Goal: Navigation & Orientation: Find specific page/section

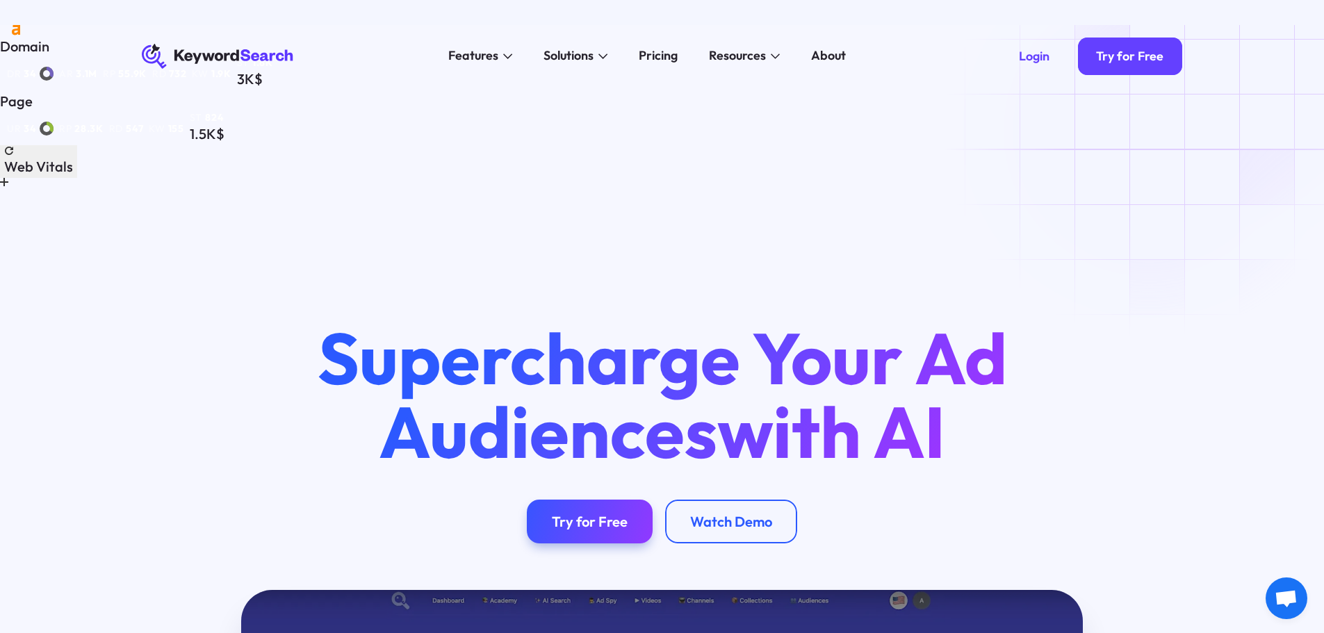
drag, startPoint x: 1163, startPoint y: 133, endPoint x: 1158, endPoint y: 106, distance: 27.5
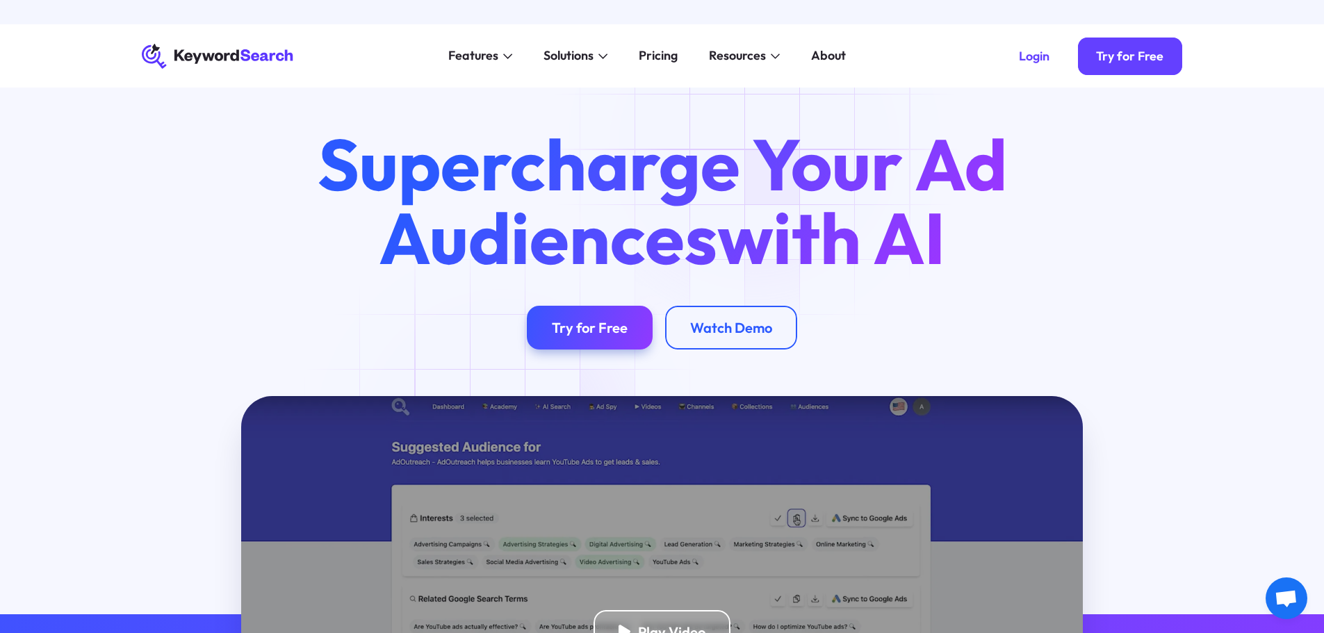
scroll to position [70, 0]
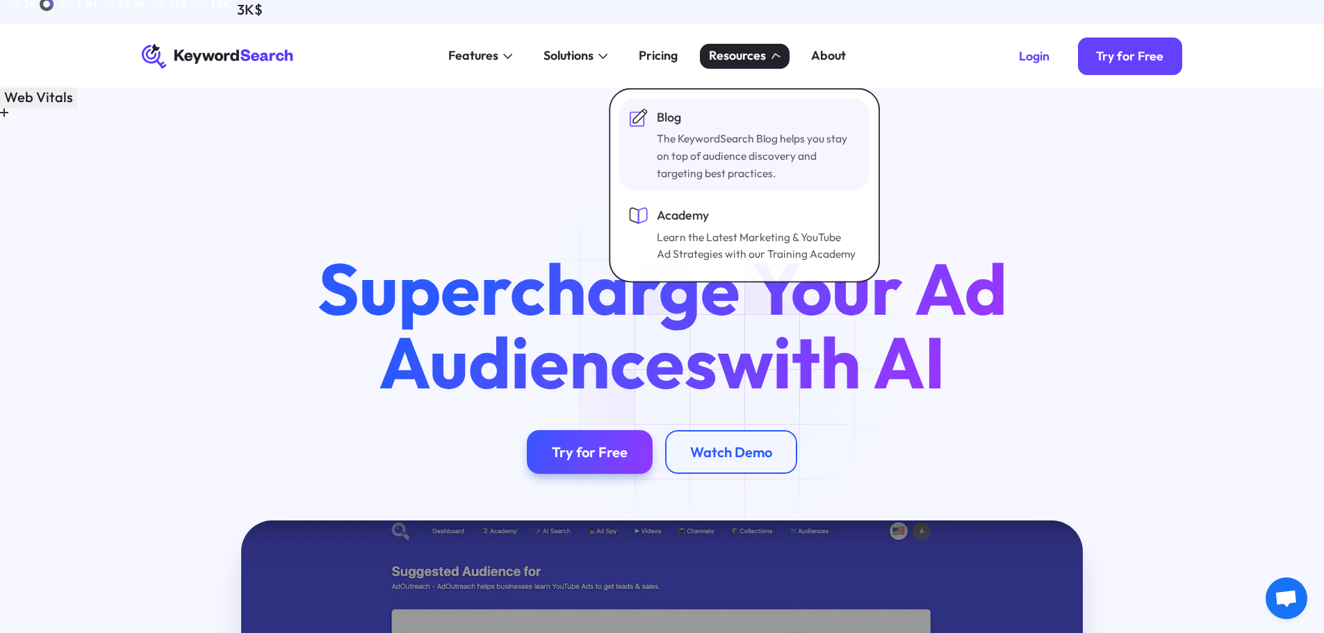
click at [678, 120] on div "Blog" at bounding box center [758, 117] width 200 height 19
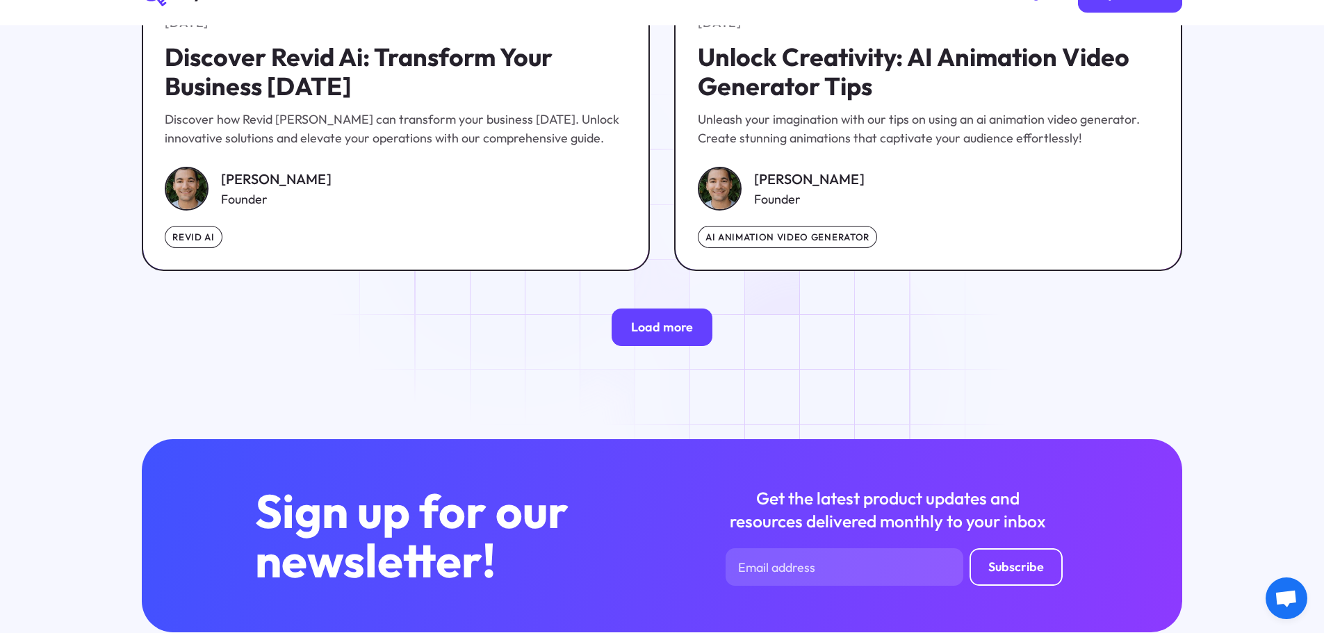
scroll to position [2811, 0]
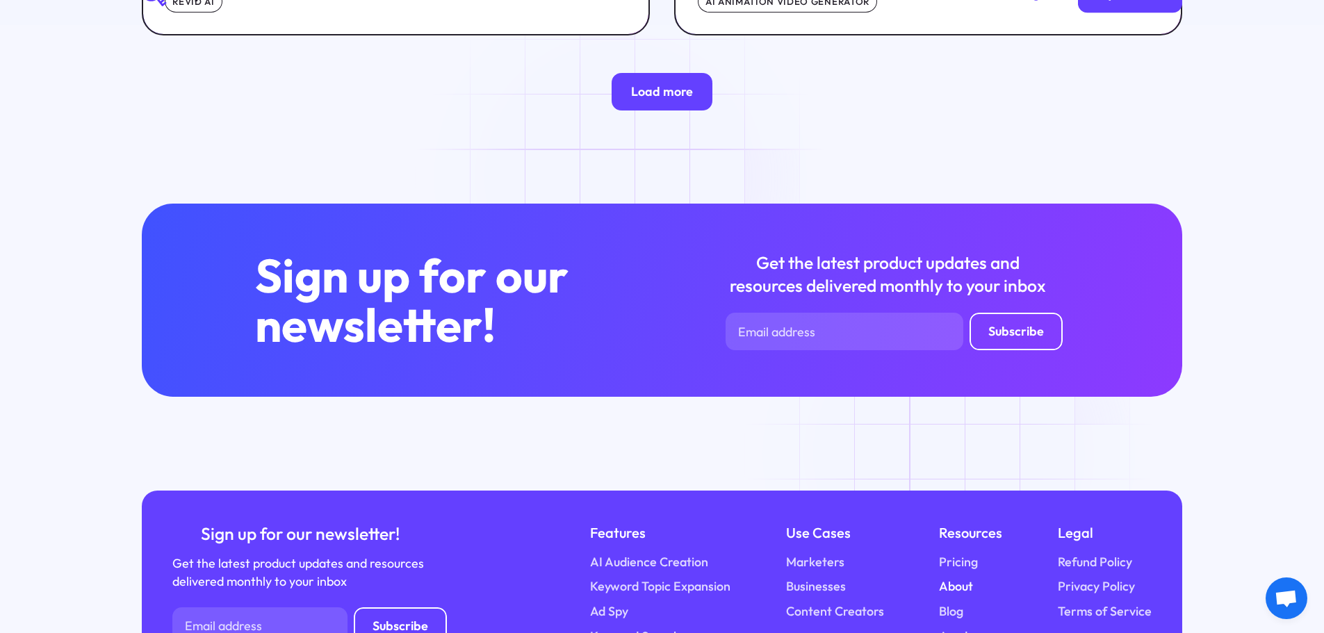
click at [957, 578] on link "About" at bounding box center [956, 587] width 34 height 19
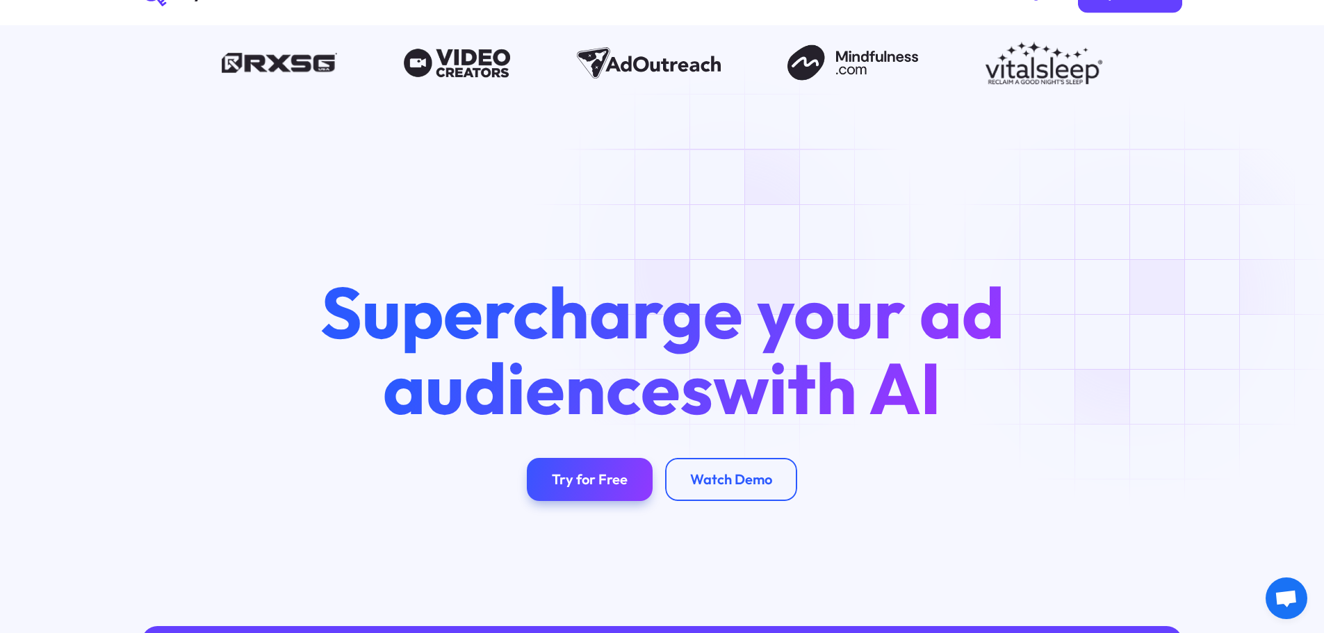
scroll to position [3059, 0]
